Goal: Information Seeking & Learning: Learn about a topic

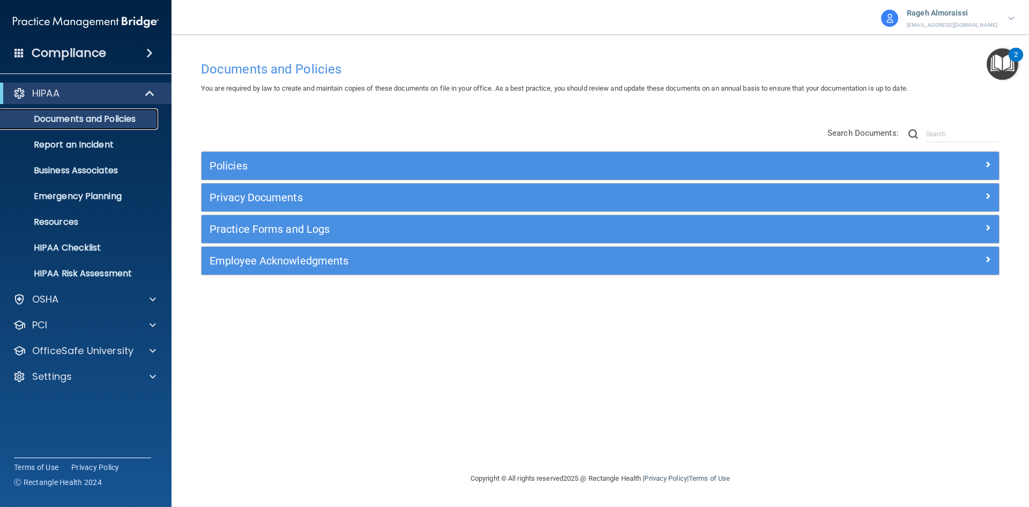
click at [94, 119] on p "Documents and Policies" at bounding box center [80, 119] width 146 height 11
click at [75, 345] on p "OfficeSafe University" at bounding box center [82, 350] width 101 height 13
click at [73, 375] on p "HIPAA Training" at bounding box center [51, 376] width 88 height 11
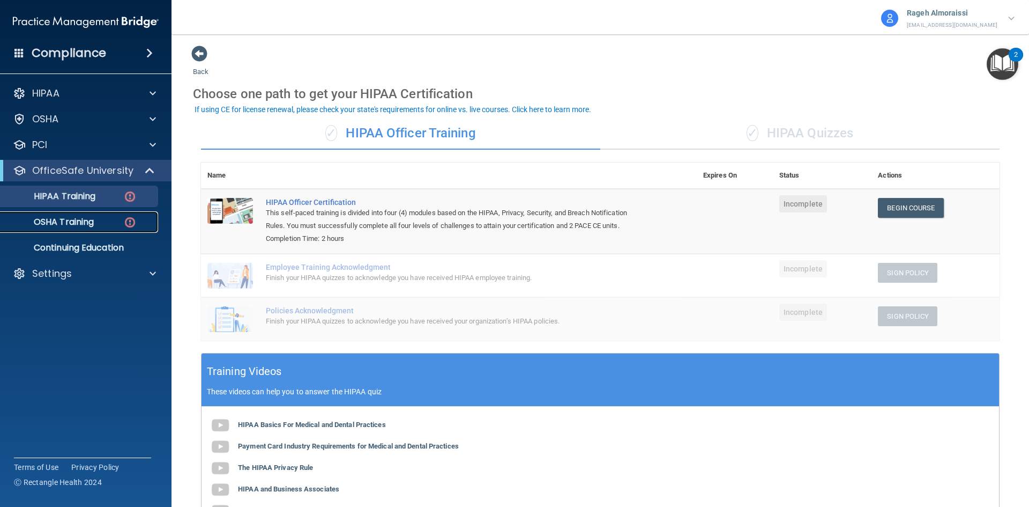
click at [69, 220] on p "OSHA Training" at bounding box center [50, 222] width 87 height 11
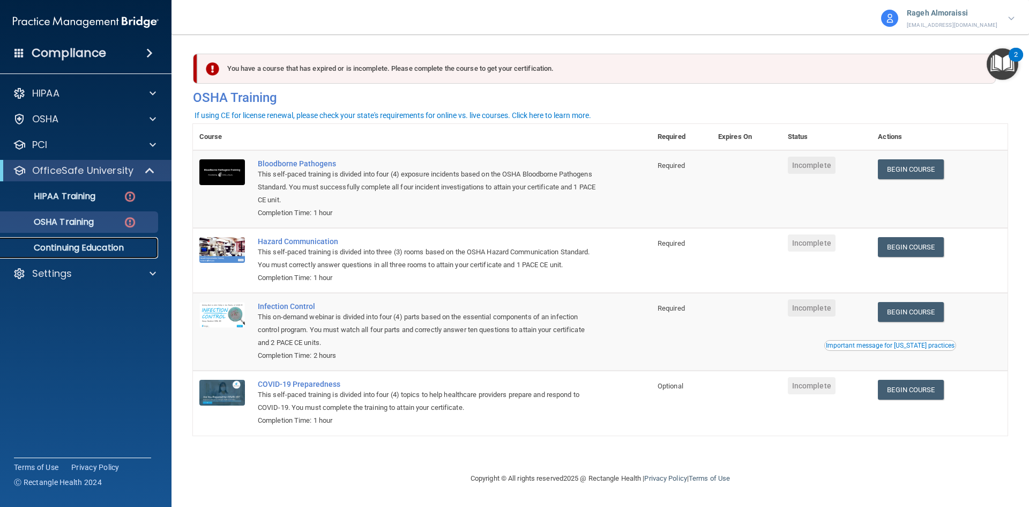
click at [96, 249] on p "Continuing Education" at bounding box center [80, 247] width 146 height 11
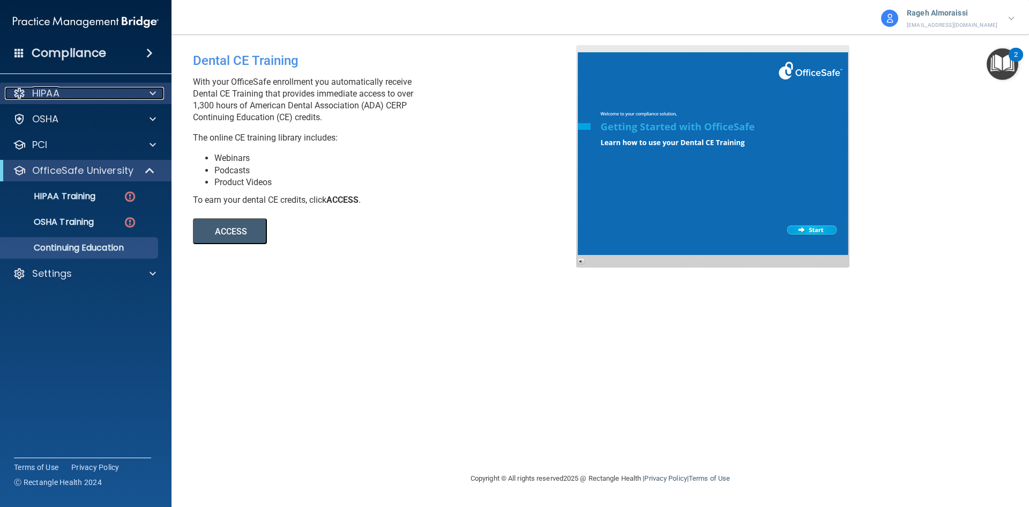
click at [70, 95] on div "HIPAA" at bounding box center [71, 93] width 133 height 13
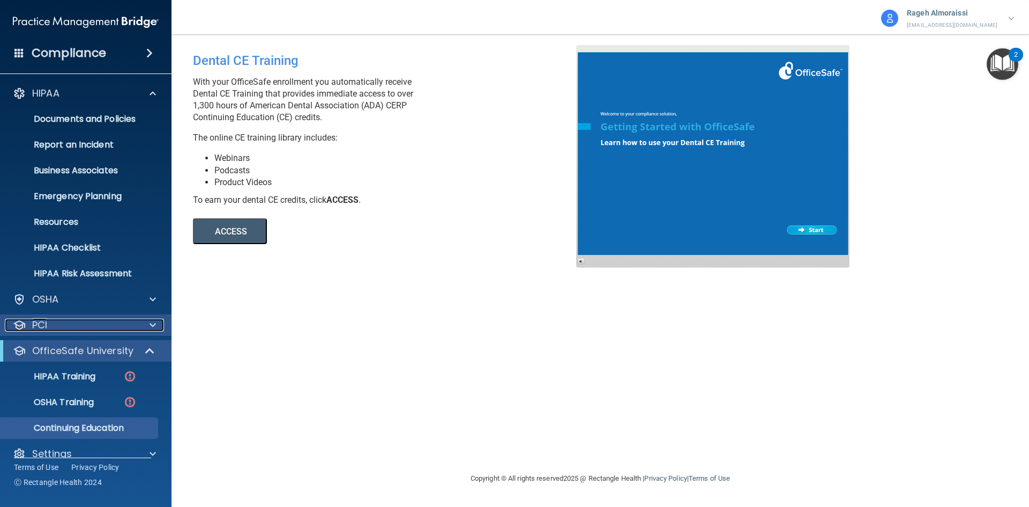
click at [38, 328] on p "PCI" at bounding box center [39, 324] width 15 height 13
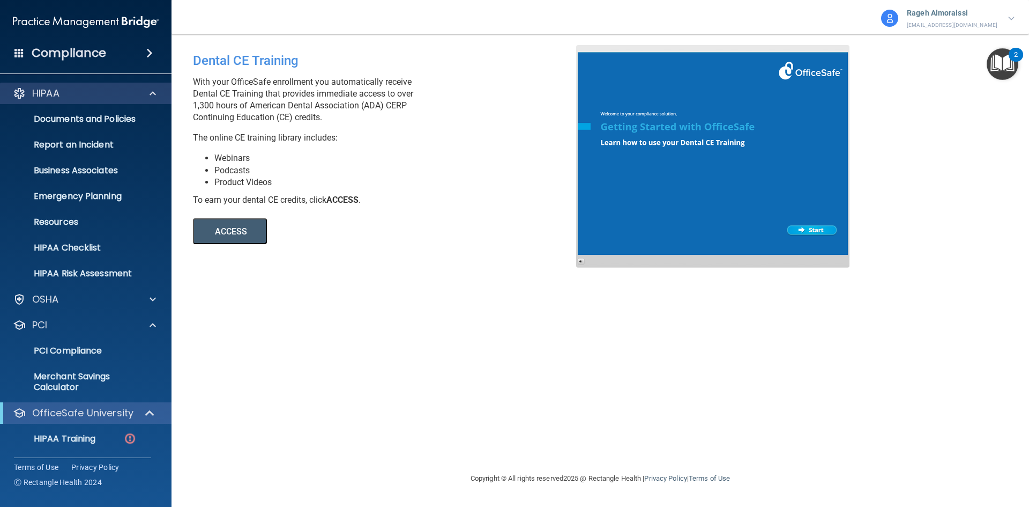
click at [60, 86] on div "HIPAA" at bounding box center [86, 93] width 172 height 21
click at [43, 49] on h4 "Compliance" at bounding box center [69, 53] width 75 height 15
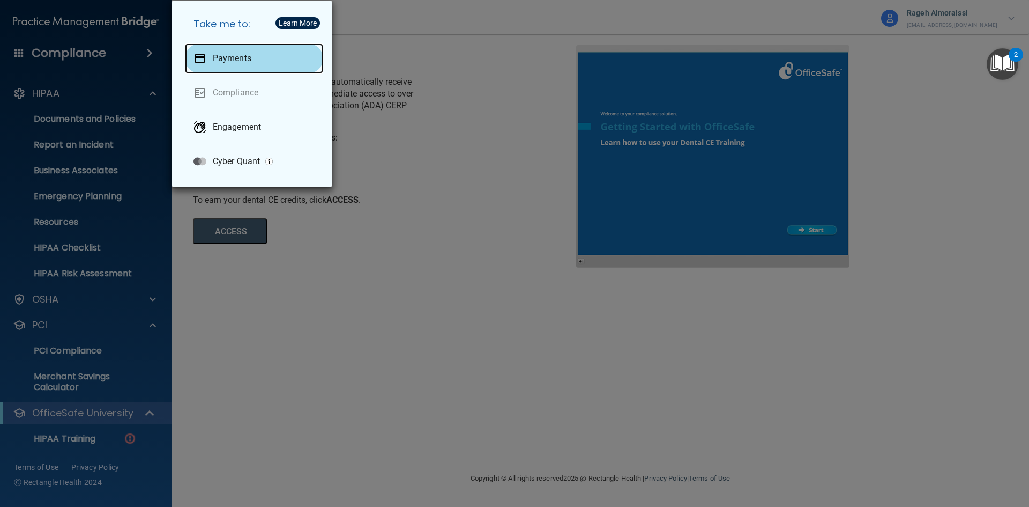
click at [262, 54] on div "Payments" at bounding box center [254, 58] width 138 height 30
